Goal: Task Accomplishment & Management: Manage account settings

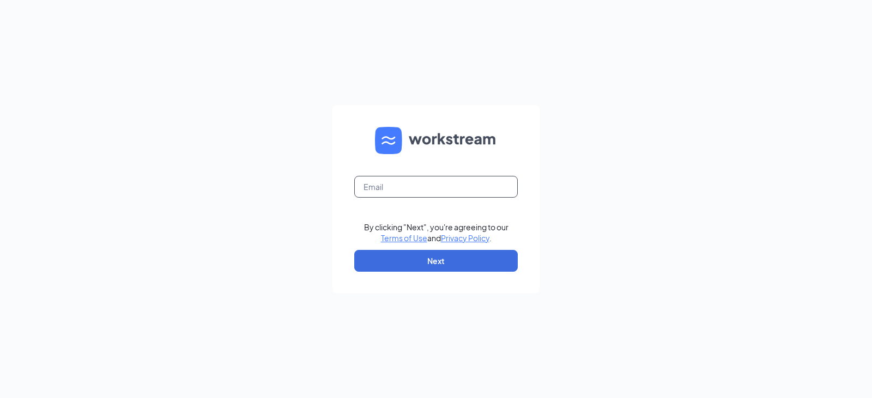
click at [413, 185] on input "text" at bounding box center [435, 187] width 163 height 22
click at [471, 188] on input "text" at bounding box center [435, 187] width 163 height 22
type input "moro@bushwoodjj.com"
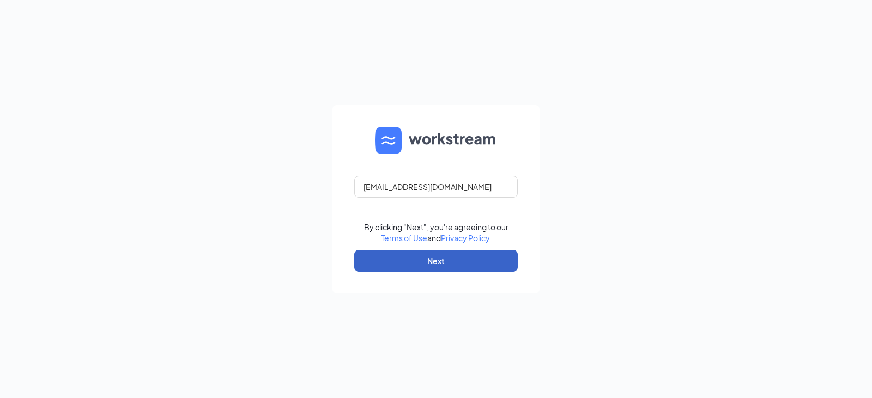
click at [375, 271] on button "Next" at bounding box center [435, 261] width 163 height 22
